Goal: Check status: Check status

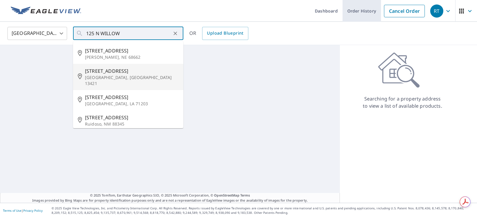
type input "125 N WILLOW"
click at [359, 10] on link "Order History" at bounding box center [362, 11] width 38 height 22
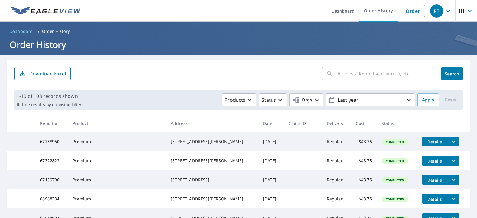
click at [350, 71] on input "text" at bounding box center [387, 73] width 99 height 17
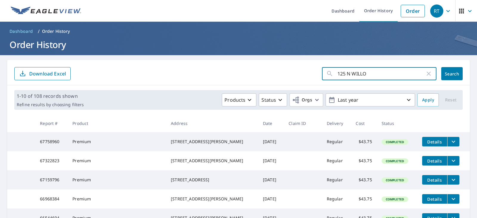
type input "125 N WILLOW"
click button "Search" at bounding box center [452, 73] width 21 height 13
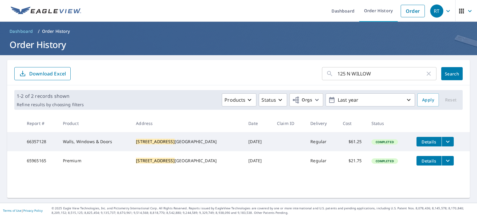
click at [442, 138] on button "filesDropdownBtn-66357128" at bounding box center [448, 142] width 12 height 10
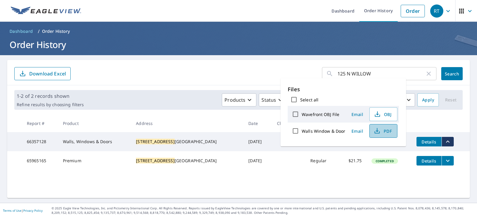
click at [376, 128] on icon "button" at bounding box center [377, 130] width 7 height 7
